Goal: Navigation & Orientation: Find specific page/section

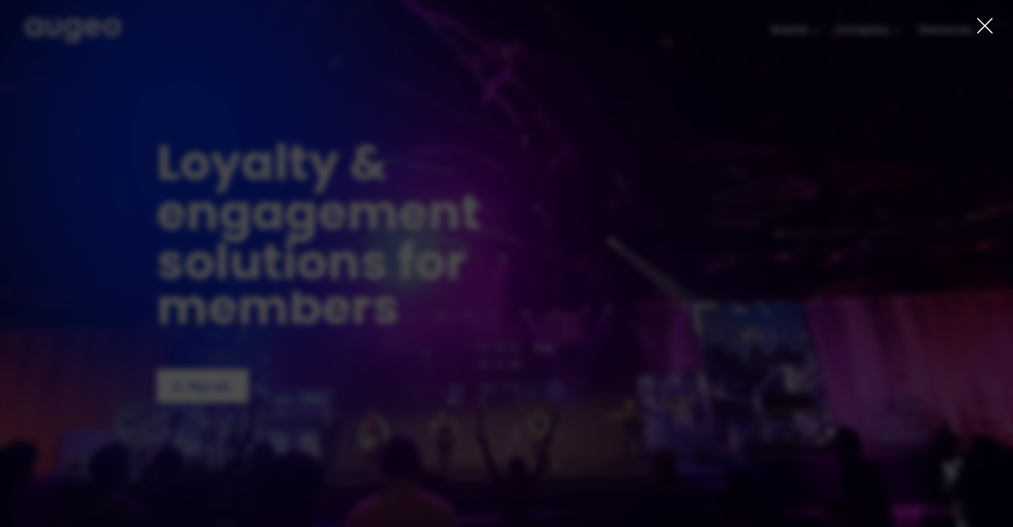
click at [797, 31] on div at bounding box center [506, 263] width 1013 height 527
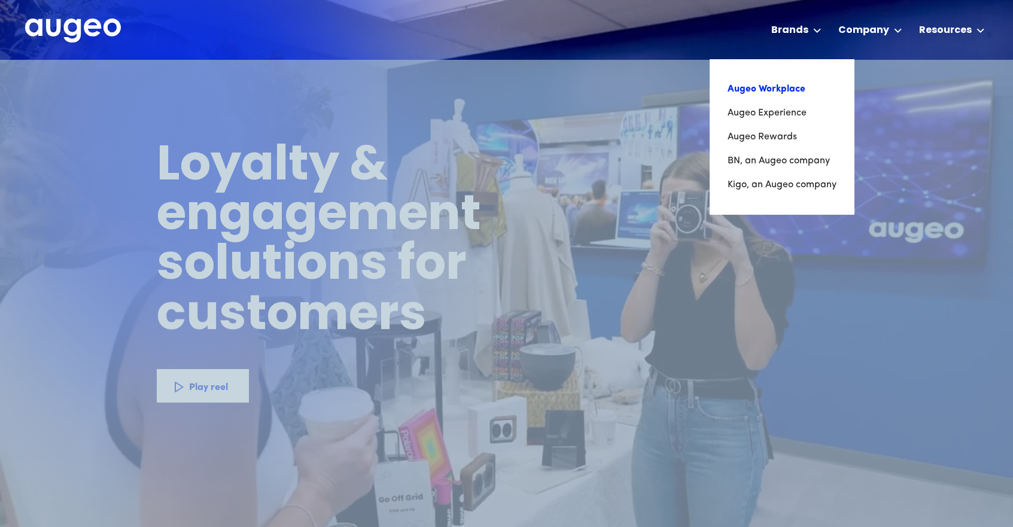
click at [777, 81] on link "Augeo Workplace" at bounding box center [782, 89] width 109 height 24
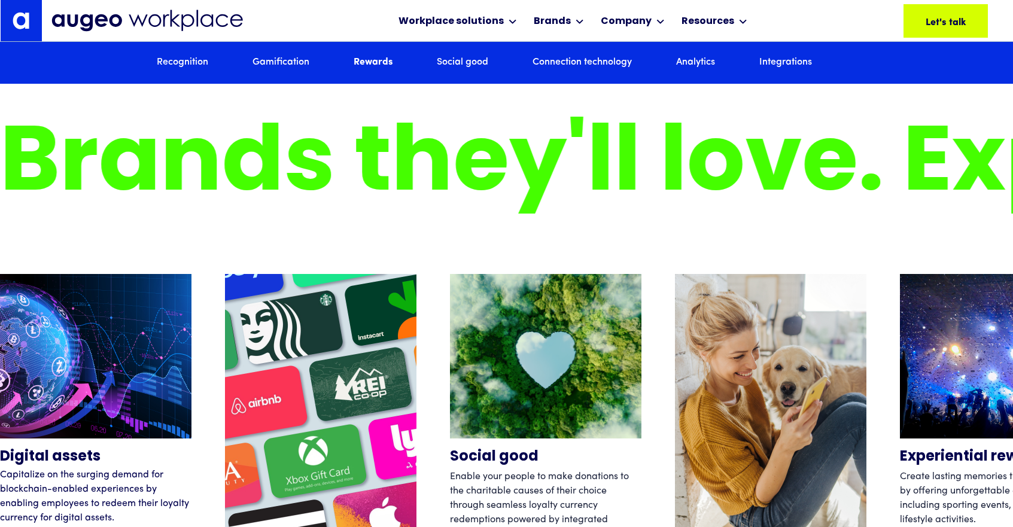
scroll to position [3661, 0]
